Goal: Task Accomplishment & Management: Use online tool/utility

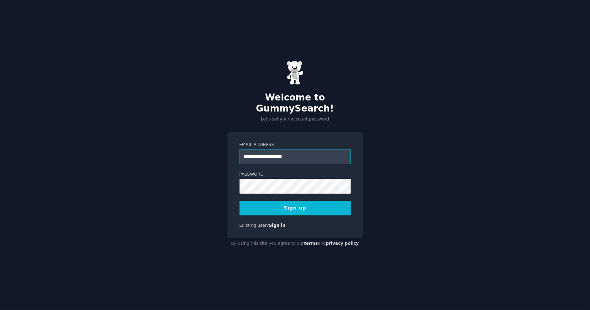
type input "**********"
click at [281, 203] on button "Sign up" at bounding box center [294, 208] width 111 height 15
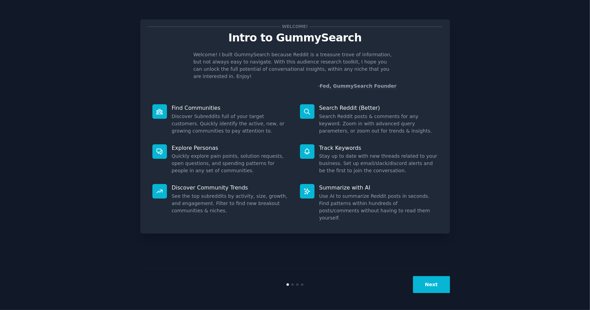
click at [433, 283] on button "Next" at bounding box center [431, 284] width 37 height 17
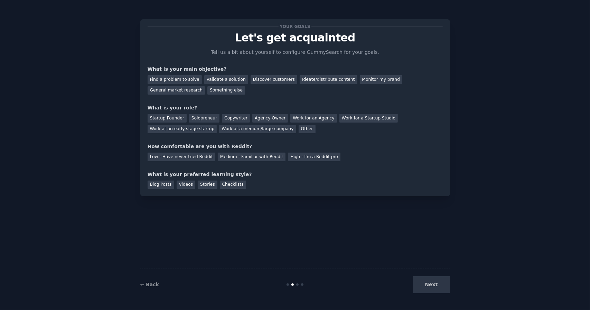
click at [433, 279] on div "Next" at bounding box center [398, 284] width 103 height 17
click at [431, 285] on div "Next" at bounding box center [398, 284] width 103 height 17
click at [440, 286] on div "Next" at bounding box center [398, 284] width 103 height 17
click at [402, 249] on div "Your goals Let's get acquainted Tell us a bit about yourself to configure Gummy…" at bounding box center [295, 155] width 310 height 291
click at [175, 80] on div "Find a problem to solve" at bounding box center [175, 79] width 54 height 9
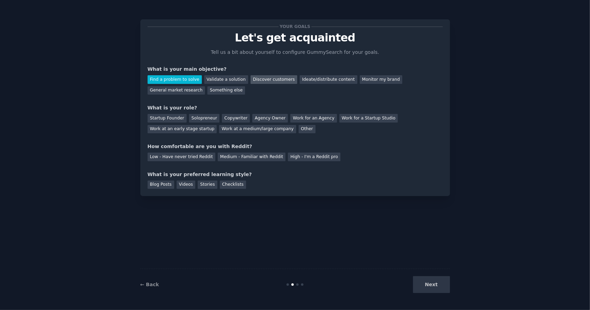
click at [251, 77] on div "Discover customers" at bounding box center [274, 79] width 47 height 9
click at [184, 81] on div "Find a problem to solve" at bounding box center [175, 79] width 54 height 9
click at [299, 130] on div "Other" at bounding box center [307, 129] width 17 height 9
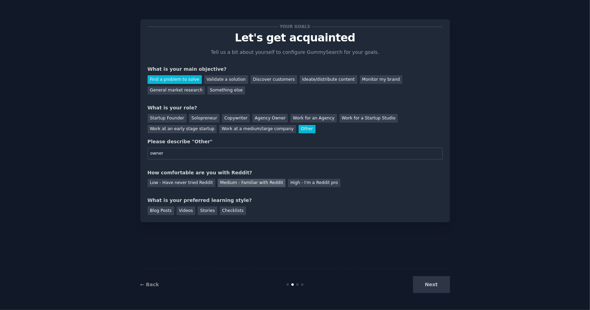
type input "owner"
click at [245, 181] on div "Medium - Familiar with Reddit" at bounding box center [252, 183] width 68 height 9
click at [183, 212] on div "Videos" at bounding box center [186, 211] width 19 height 9
click at [429, 289] on button "Next" at bounding box center [431, 284] width 37 height 17
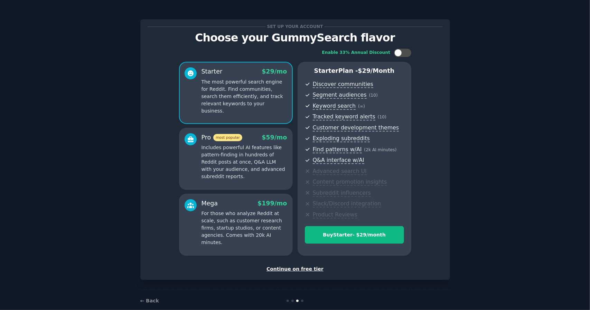
click at [300, 270] on div "Continue on free tier" at bounding box center [295, 269] width 295 height 7
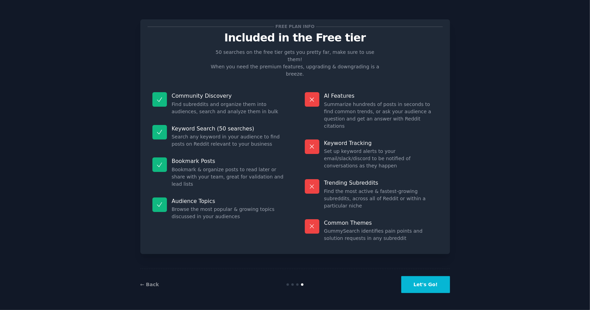
click at [424, 290] on button "Let's Go!" at bounding box center [425, 284] width 48 height 17
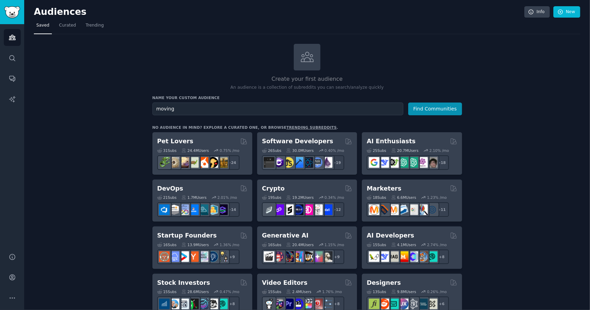
type input "moving"
click at [408, 103] on button "Find Communities" at bounding box center [435, 109] width 54 height 13
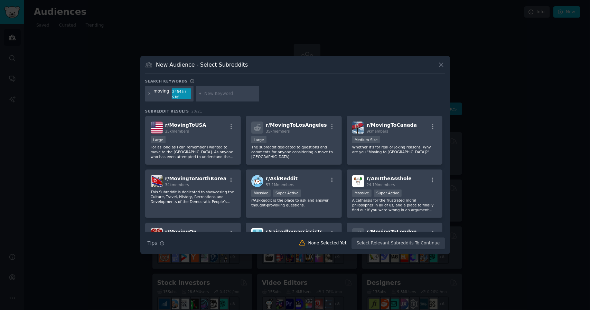
click at [220, 94] on input "text" at bounding box center [230, 94] width 53 height 6
type input "relocating"
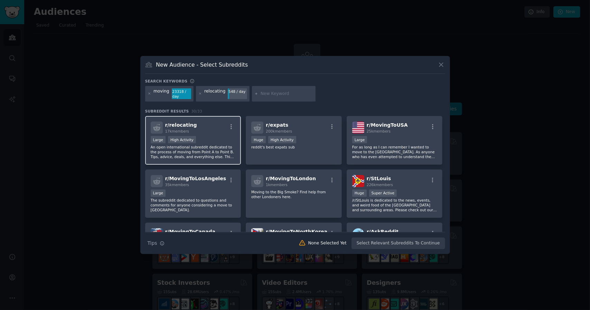
click at [205, 134] on div "r/ relocating 17k members >= 80th percentile for submissions / day Large High A…" at bounding box center [193, 140] width 96 height 49
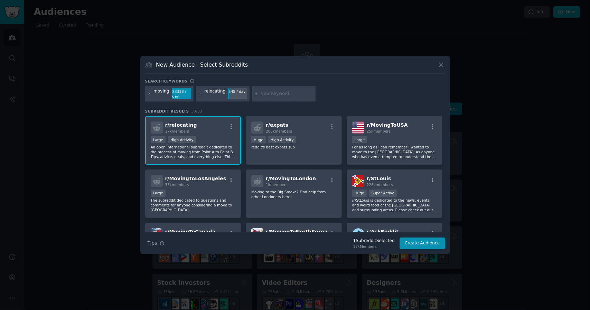
click at [205, 134] on div "r/ relocating 17k members >= 80th percentile for submissions / day Large High A…" at bounding box center [193, 140] width 96 height 49
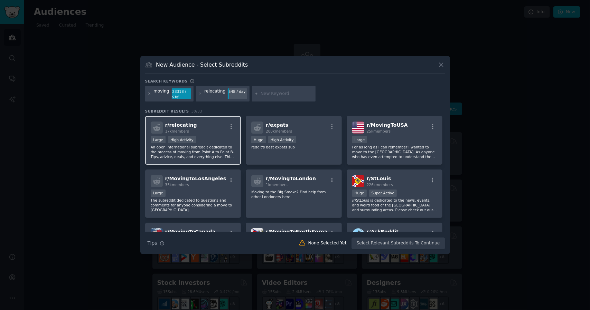
click at [205, 134] on div "r/ relocating 17k members >= 80th percentile for submissions / day Large High A…" at bounding box center [193, 140] width 96 height 49
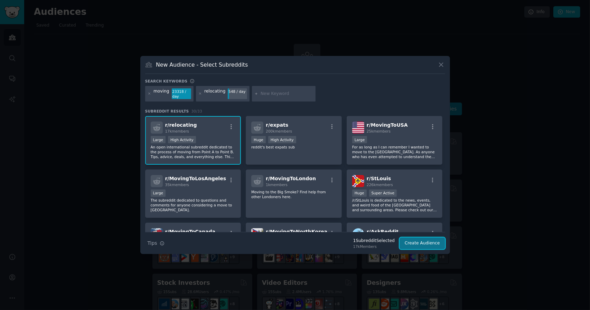
click at [413, 243] on button "Create Audience" at bounding box center [422, 244] width 46 height 12
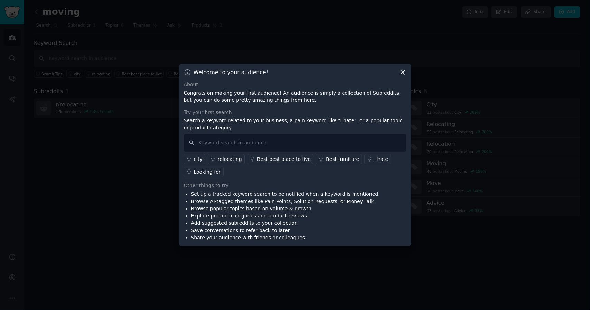
click at [402, 72] on icon at bounding box center [403, 73] width 4 height 4
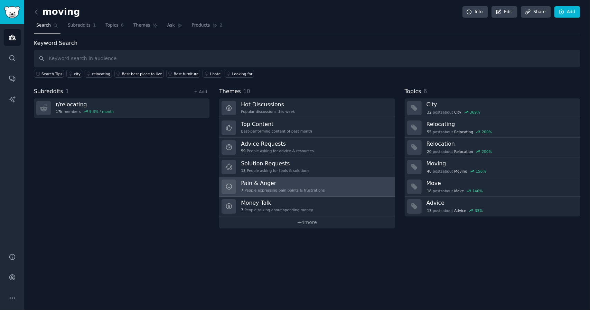
click at [261, 183] on h3 "Pain & Anger" at bounding box center [283, 183] width 84 height 7
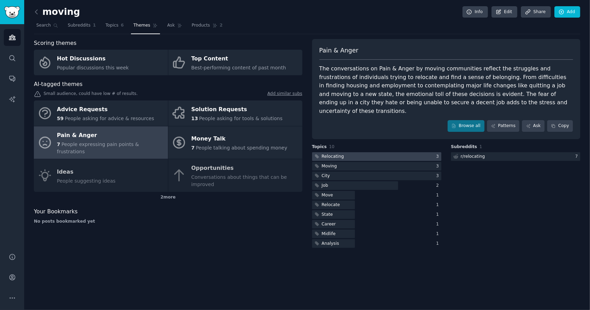
click at [368, 152] on div at bounding box center [376, 156] width 129 height 9
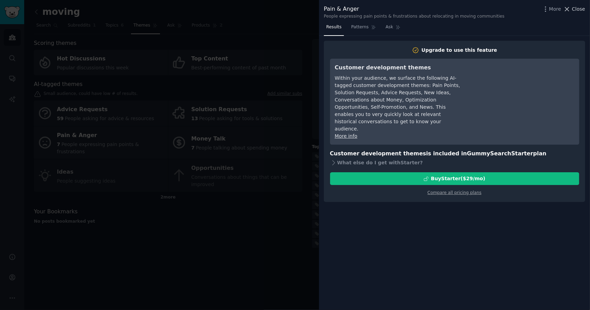
click at [572, 10] on button "Close" at bounding box center [574, 9] width 22 height 7
